Goal: Transaction & Acquisition: Purchase product/service

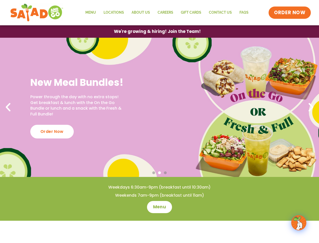
click at [290, 13] on span "ORDER NOW" at bounding box center [289, 12] width 31 height 7
click at [157, 31] on span "We're growing & hiring! Join the Team!" at bounding box center [157, 32] width 78 height 4
click at [159, 107] on div "New Meal Bundles! Power through the day with no extra stops! Get breakfast & lu…" at bounding box center [159, 107] width 319 height 139
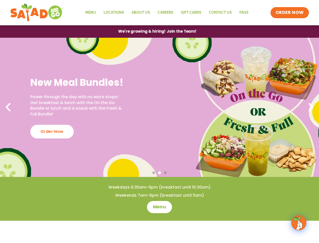
click at [52, 129] on div "Order Now" at bounding box center [51, 132] width 43 height 14
click at [159, 173] on span "Go to slide 2" at bounding box center [159, 172] width 3 height 3
click at [154, 172] on span "Go to slide 1" at bounding box center [153, 172] width 3 height 3
click at [159, 172] on span "Go to slide 2" at bounding box center [159, 172] width 3 height 3
click at [165, 172] on span "Go to slide 3" at bounding box center [165, 172] width 3 height 3
